Goal: Entertainment & Leisure: Consume media (video, audio)

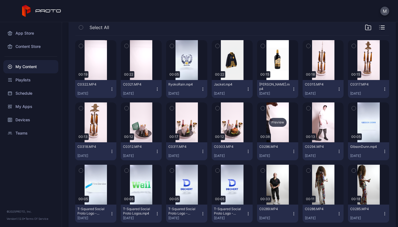
scroll to position [47, 0]
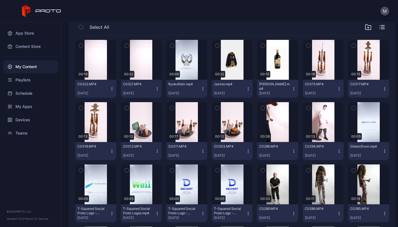
click at [337, 152] on icon "button" at bounding box center [339, 151] width 4 height 4
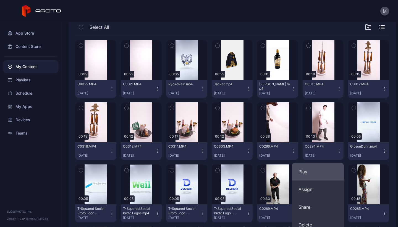
click at [316, 172] on button "Play" at bounding box center [318, 172] width 52 height 18
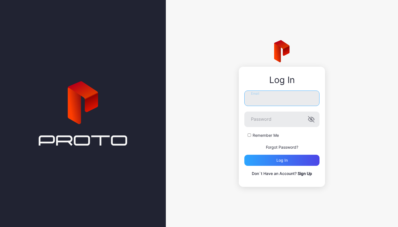
type input "**********"
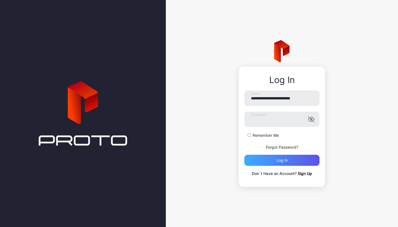
click at [287, 159] on div "Log in" at bounding box center [282, 160] width 11 height 4
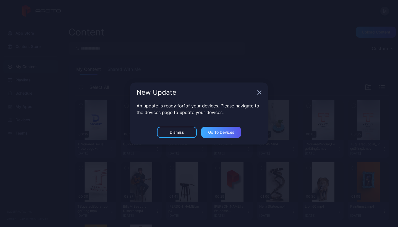
click at [221, 133] on div "Go to devices" at bounding box center [221, 132] width 26 height 4
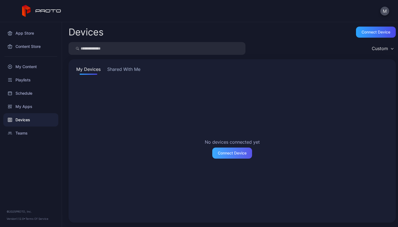
click at [228, 152] on div "Connect Device" at bounding box center [232, 153] width 29 height 4
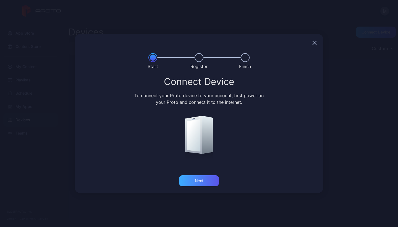
click at [197, 177] on div "Next" at bounding box center [199, 180] width 40 height 11
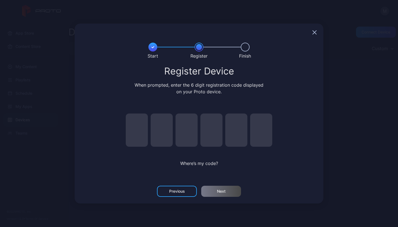
click at [314, 34] on icon "button" at bounding box center [315, 32] width 4 height 4
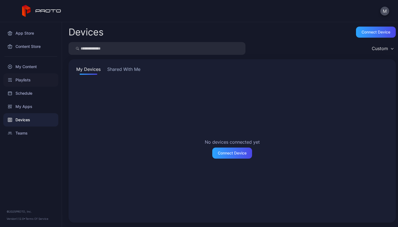
click at [30, 82] on div "Playlists" at bounding box center [30, 79] width 55 height 13
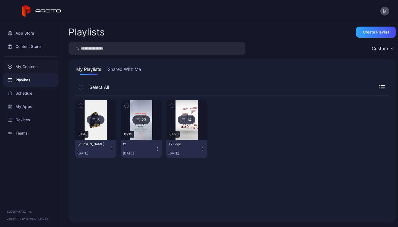
click at [30, 63] on div "My Content" at bounding box center [30, 66] width 55 height 13
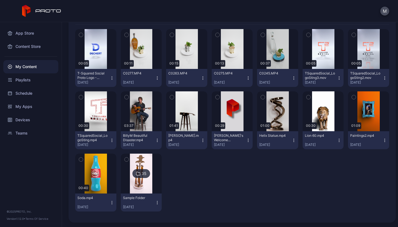
scroll to position [71, 0]
click at [138, 180] on img at bounding box center [141, 174] width 22 height 40
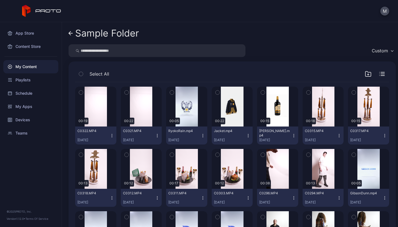
click at [337, 198] on icon "button" at bounding box center [339, 198] width 4 height 4
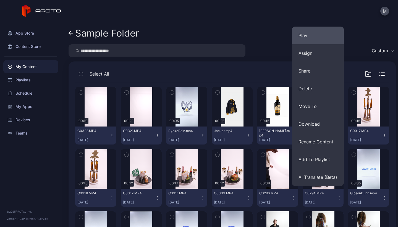
click at [316, 31] on button "Play" at bounding box center [318, 36] width 52 height 18
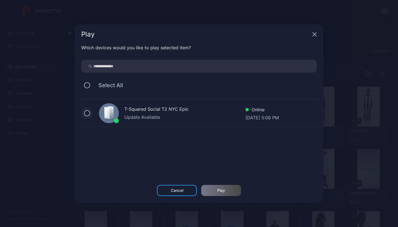
click at [88, 113] on button at bounding box center [87, 113] width 6 height 6
click at [219, 192] on div "Play" at bounding box center [221, 190] width 8 height 4
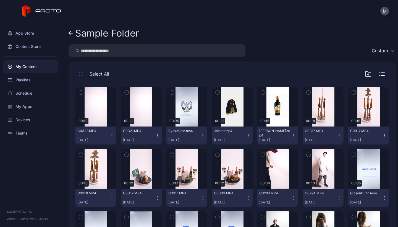
click at [330, 196] on div "C0294.MP4 [DATE]" at bounding box center [321, 198] width 32 height 14
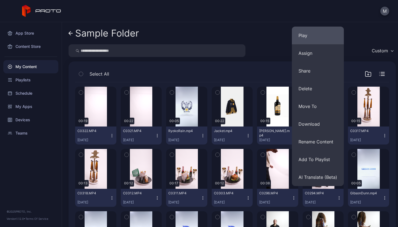
click at [312, 35] on button "Play" at bounding box center [318, 36] width 52 height 18
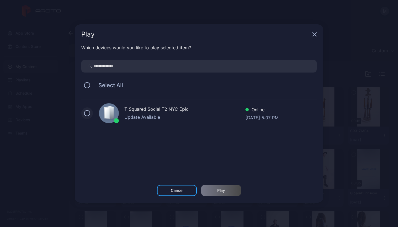
click at [86, 112] on button at bounding box center [87, 113] width 6 height 6
click at [225, 191] on div "Play" at bounding box center [221, 190] width 8 height 4
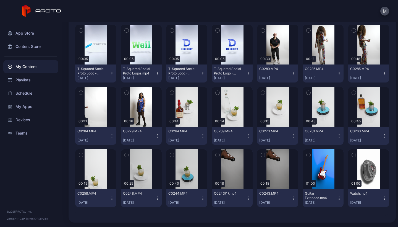
scroll to position [186, 0]
click at [111, 136] on icon "button" at bounding box center [112, 136] width 4 height 4
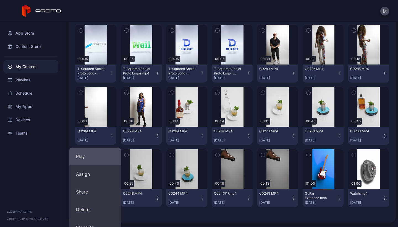
click at [92, 160] on button "Play" at bounding box center [95, 156] width 52 height 18
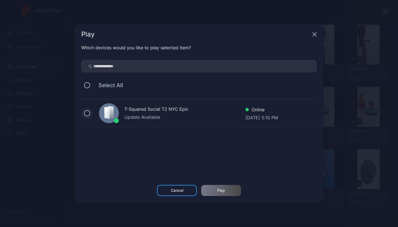
click at [90, 114] on button at bounding box center [87, 113] width 6 height 6
click at [226, 191] on div "Play" at bounding box center [221, 190] width 40 height 11
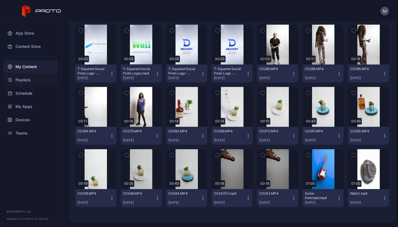
click at [21, 81] on div "Playlists" at bounding box center [30, 79] width 55 height 13
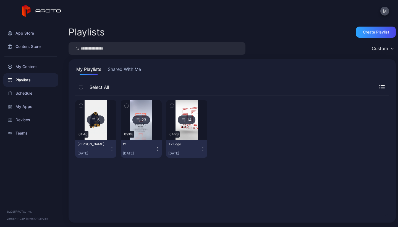
click at [155, 148] on icon "button" at bounding box center [157, 149] width 4 height 4
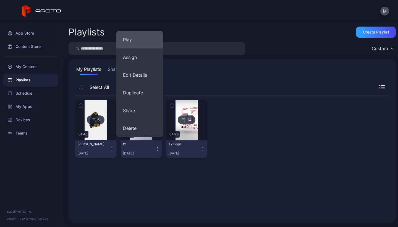
click at [125, 39] on button "Play" at bounding box center [139, 40] width 47 height 18
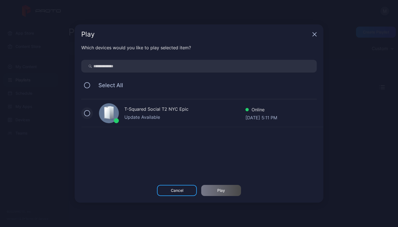
click at [87, 116] on button at bounding box center [87, 113] width 6 height 6
click at [232, 190] on div "Play" at bounding box center [221, 190] width 40 height 11
